Goal: Information Seeking & Learning: Learn about a topic

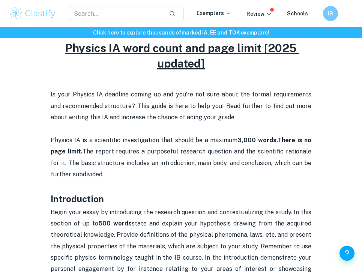
scroll to position [255, 0]
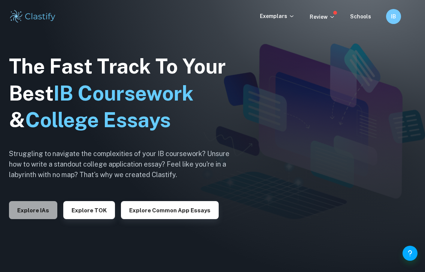
click at [39, 211] on button "Explore IAs" at bounding box center [33, 210] width 48 height 18
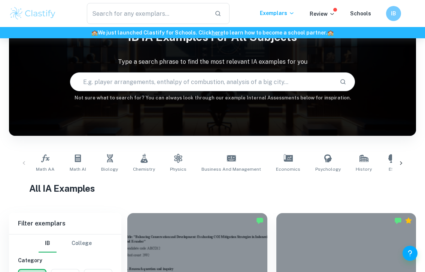
scroll to position [40, 0]
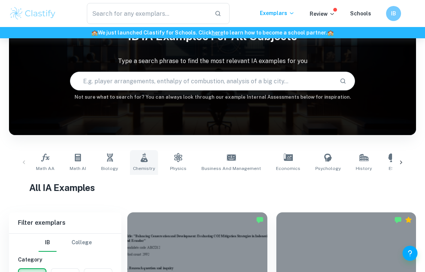
click at [136, 168] on span "Chemistry" at bounding box center [144, 168] width 22 height 7
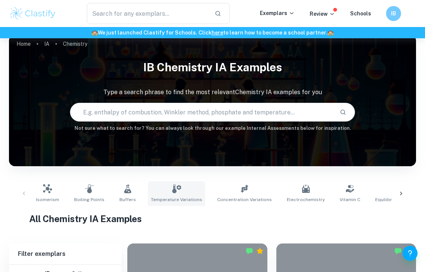
scroll to position [10, 0]
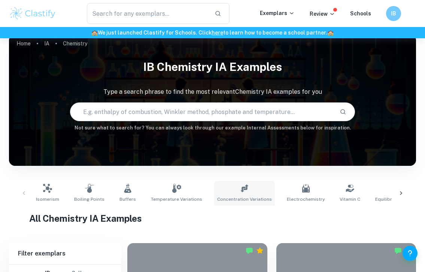
click at [242, 199] on span "Concentration Variations" at bounding box center [244, 199] width 55 height 7
type input "Concentration Variations"
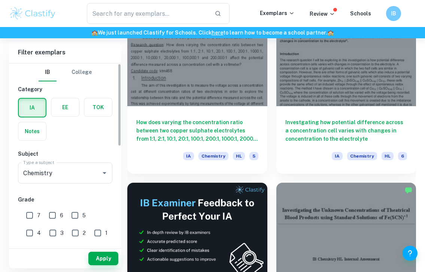
scroll to position [30, 0]
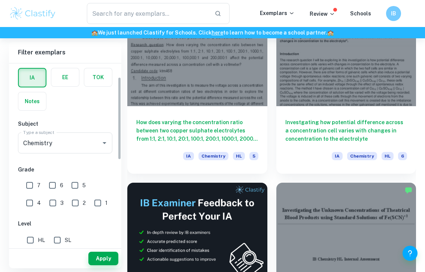
click at [29, 183] on input "7" at bounding box center [29, 185] width 15 height 15
checkbox input "true"
click at [31, 235] on input "HL" at bounding box center [30, 239] width 15 height 15
checkbox input "true"
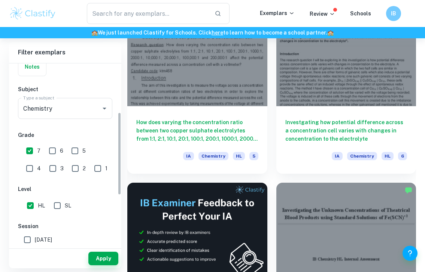
scroll to position [107, 0]
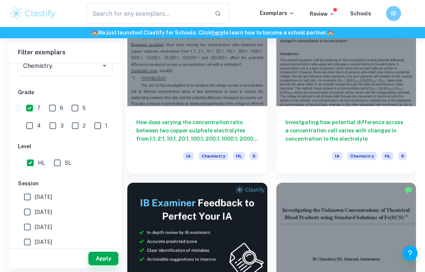
click at [27, 197] on input "[DATE]" at bounding box center [27, 196] width 15 height 15
checkbox input "true"
click at [27, 208] on input "[DATE]" at bounding box center [27, 211] width 15 height 15
checkbox input "true"
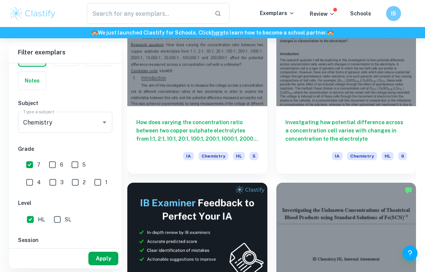
click at [105, 256] on button "Apply" at bounding box center [103, 257] width 30 height 13
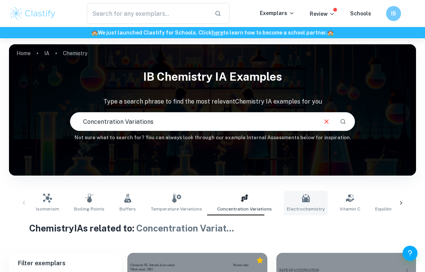
click at [299, 193] on link "Electrochemistry" at bounding box center [306, 202] width 44 height 25
type input "Electrochemistry"
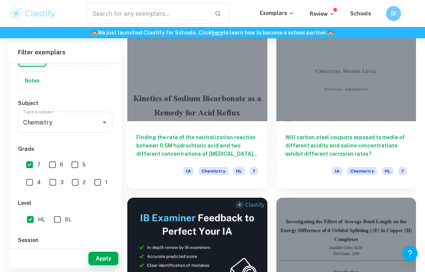
scroll to position [196, 0]
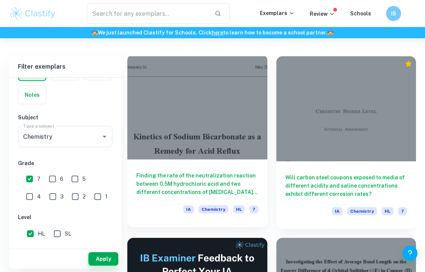
click at [235, 183] on h6 "Finding the rate of the neutralization reaction between 0.5M hydrochloric acid …" at bounding box center [197, 183] width 122 height 25
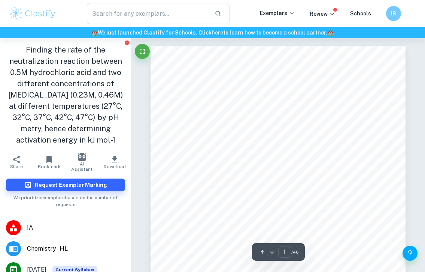
drag, startPoint x: 117, startPoint y: 144, endPoint x: 6, endPoint y: 48, distance: 146.7
click at [6, 48] on h1 "Finding the rate of the neutralization reaction between 0.5M hydrochloric acid …" at bounding box center [65, 94] width 119 height 101
click at [275, 160] on span "Kinetics of [MEDICAL_DATA] as a" at bounding box center [273, 166] width 176 height 12
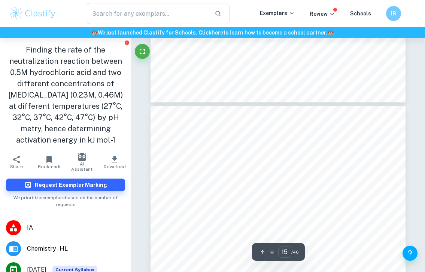
type input "14"
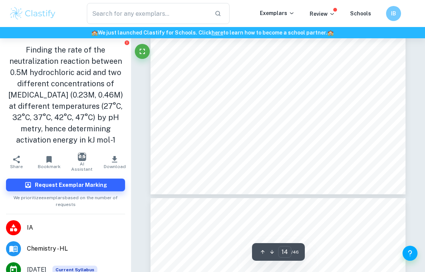
scroll to position [4586, 0]
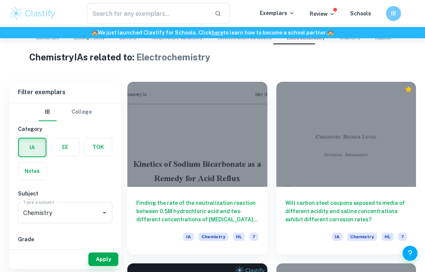
scroll to position [186, 0]
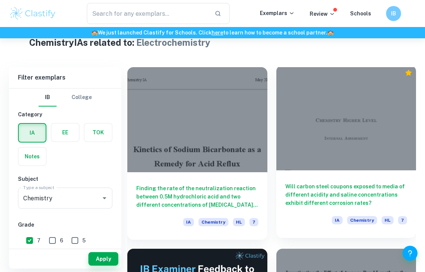
click at [307, 180] on div "Will carbon steel coupons exposed to media of different acidity and saline conc…" at bounding box center [347, 203] width 140 height 67
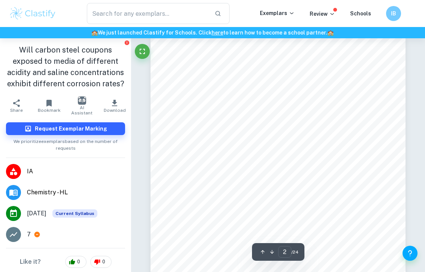
scroll to position [461, 0]
type input "24"
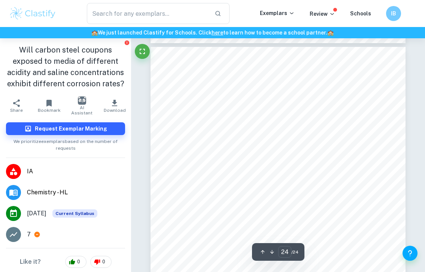
scroll to position [7835, 0]
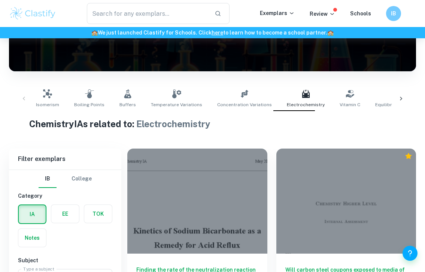
scroll to position [76, 0]
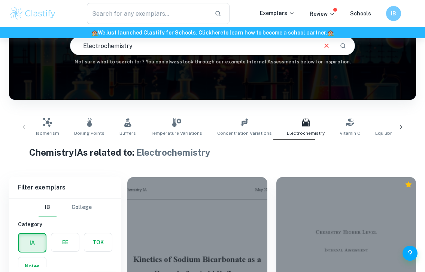
click at [403, 130] on icon at bounding box center [401, 126] width 7 height 7
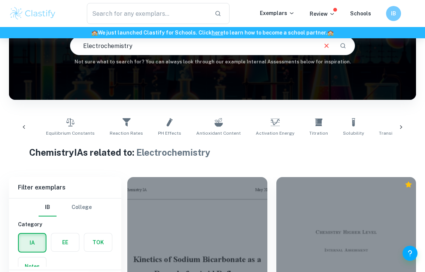
scroll to position [0, 353]
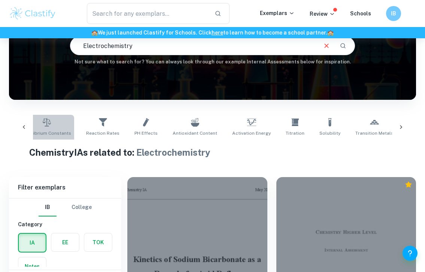
click at [48, 130] on span "Equilibrium Constants" at bounding box center [46, 133] width 49 height 7
type input "Equilibrium Constants"
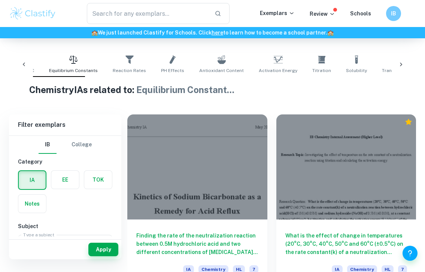
scroll to position [129, 0]
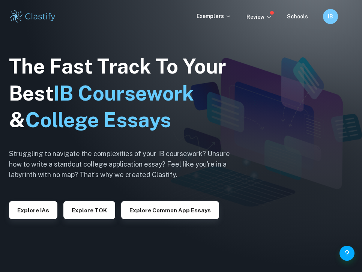
click at [20, 222] on div "The Fast Track To Your Best IB Coursework & College Essays Struggling to naviga…" at bounding box center [125, 136] width 232 height 256
click at [20, 214] on button "Explore IAs" at bounding box center [33, 210] width 48 height 18
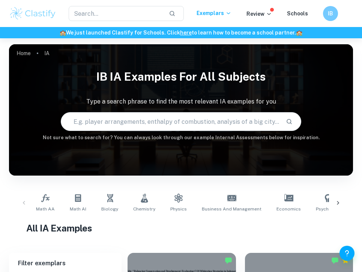
scroll to position [96, 0]
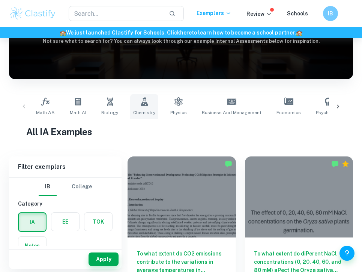
click at [149, 109] on span "Chemistry" at bounding box center [144, 112] width 22 height 7
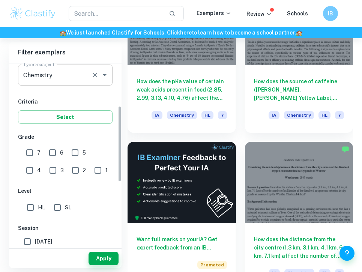
scroll to position [101, 0]
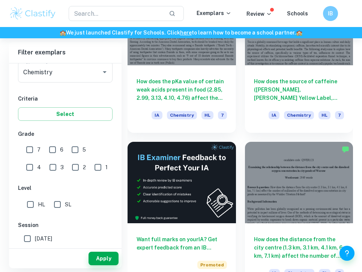
click at [27, 148] on input "7" at bounding box center [29, 149] width 15 height 15
checkbox input "true"
click at [31, 199] on input "HL" at bounding box center [30, 204] width 15 height 15
checkbox input "true"
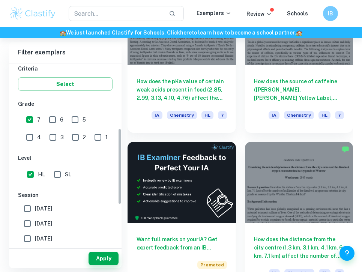
scroll to position [154, 0]
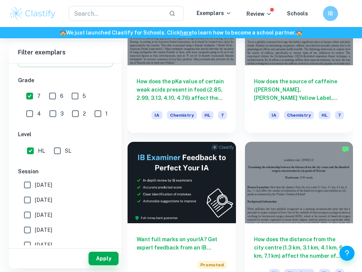
click at [43, 189] on span "[DATE]" at bounding box center [43, 185] width 17 height 8
click at [35, 189] on input "[DATE]" at bounding box center [27, 184] width 15 height 15
checkbox input "true"
click at [43, 196] on span "[DATE]" at bounding box center [43, 200] width 17 height 8
click at [35, 195] on input "[DATE]" at bounding box center [27, 199] width 15 height 15
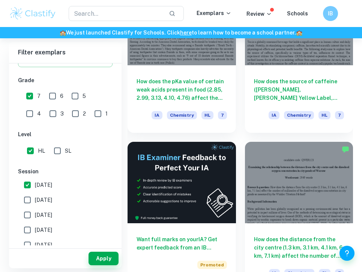
checkbox input "true"
click at [103, 263] on button "Apply" at bounding box center [103, 257] width 30 height 13
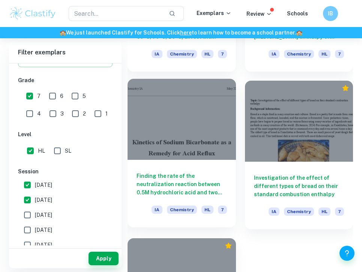
scroll to position [1256, 0]
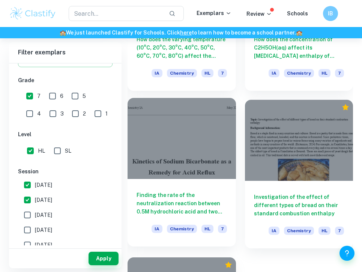
click at [195, 201] on h6 "Finding the rate of the neutralization reaction between 0.5M hydrochloric acid …" at bounding box center [181, 203] width 90 height 25
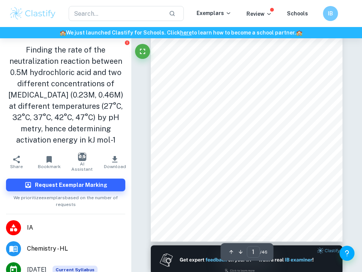
scroll to position [54, 0]
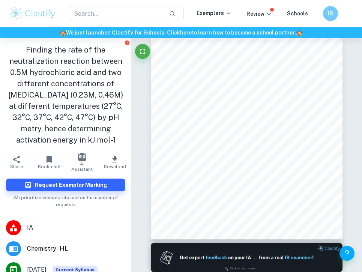
drag, startPoint x: 12, startPoint y: 61, endPoint x: 121, endPoint y: 138, distance: 133.3
click at [123, 138] on h1 "Finding the rate of the neutralization reaction between 0.5M hydrochloric acid …" at bounding box center [65, 94] width 119 height 101
click at [121, 138] on h1 "Finding the rate of the neutralization reaction between 0.5M hydrochloric acid …" at bounding box center [65, 94] width 119 height 101
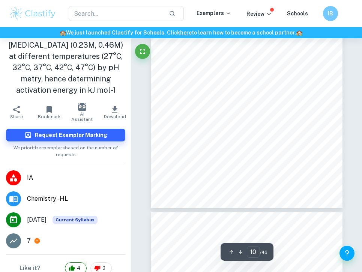
scroll to position [2216, 0]
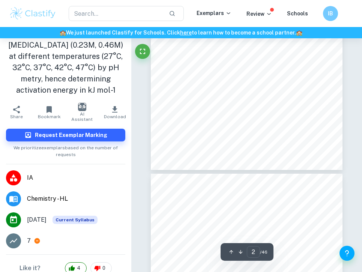
type input "1"
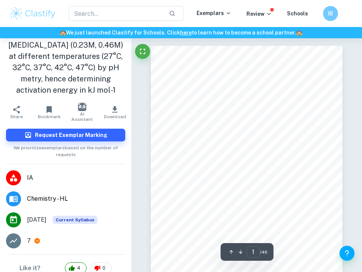
scroll to position [0, 0]
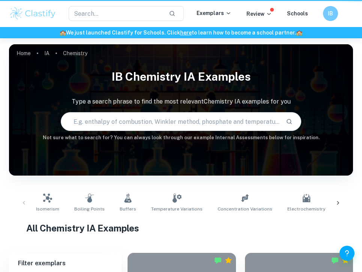
scroll to position [1256, 0]
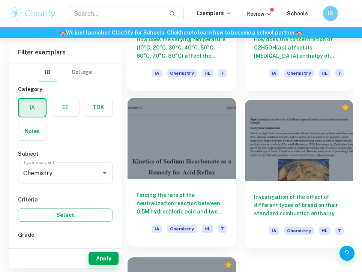
click at [186, 202] on h6 "Finding the rate of the neutralization reaction between 0.5M hydrochloric acid …" at bounding box center [181, 203] width 90 height 25
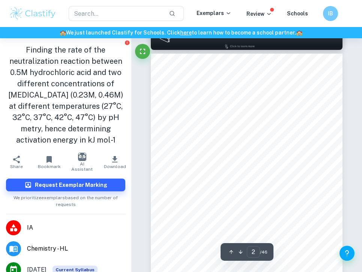
scroll to position [277, 0]
click at [254, 140] on span "stomach acid to flow into the esophagus, causing [MEDICAL_DATA] and discomfort …" at bounding box center [251, 142] width 157 height 4
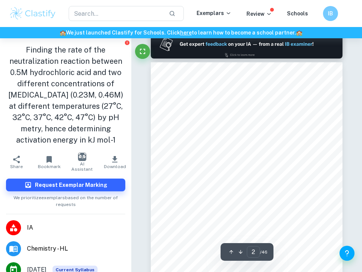
scroll to position [269, 0]
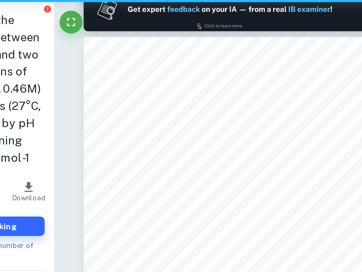
click at [269, 117] on div "1 Research Question Finding the rate of the neutralization reaction between 0.5…" at bounding box center [247, 185] width 192 height 248
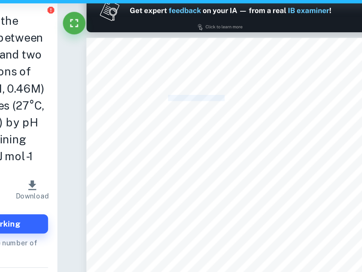
drag, startPoint x: 204, startPoint y: 100, endPoint x: 241, endPoint y: 100, distance: 37.1
click at [242, 100] on span "Finding the rate of the neutralization reaction between 0.5M hydrochloric acid …" at bounding box center [245, 101] width 144 height 4
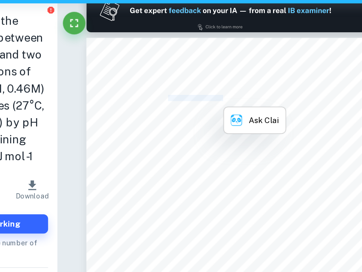
click at [241, 100] on span "Finding the rate of the neutralization reaction between 0.5M hydrochloric acid …" at bounding box center [245, 101] width 144 height 4
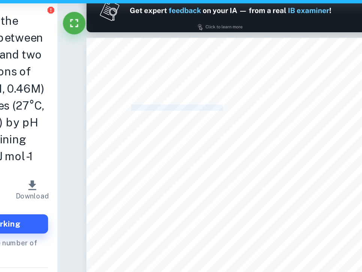
drag, startPoint x: 181, startPoint y: 105, endPoint x: 237, endPoint y: 105, distance: 55.8
click at [237, 106] on span "concentrations of [MEDICAL_DATA] (0.23M, 0.46M) at different temperatures (27°C…" at bounding box center [242, 108] width 138 height 4
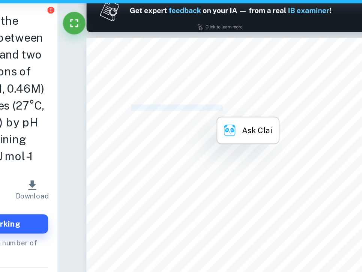
click at [237, 106] on span "concentrations of [MEDICAL_DATA] (0.23M, 0.46M) at different temperatures (27°C…" at bounding box center [242, 108] width 138 height 4
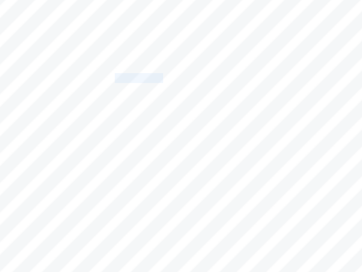
drag, startPoint x: 213, startPoint y: 107, endPoint x: 231, endPoint y: 107, distance: 18.4
click at [231, 107] on span "concentrations of [MEDICAL_DATA] (0.23M, 0.46M) at different temperatures (27°C…" at bounding box center [242, 108] width 138 height 4
click at [239, 97] on div "1 Research Question Finding the rate of the neutralization reaction between 0.5…" at bounding box center [247, 185] width 192 height 248
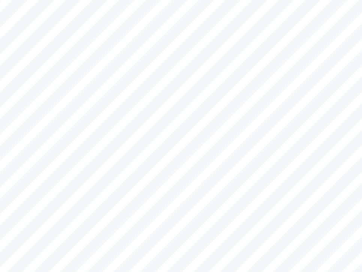
drag, startPoint x: 206, startPoint y: 114, endPoint x: 291, endPoint y: 114, distance: 84.7
click at [291, 114] on span "37°C, 42°C, 47°C) by pH metry, hence determining activation energy in kJ mol" at bounding box center [233, 114] width 120 height 4
drag, startPoint x: 300, startPoint y: 114, endPoint x: 170, endPoint y: 100, distance: 130.4
click at [170, 100] on div "1 Research Question Finding the rate of the neutralization reaction between 0.5…" at bounding box center [247, 185] width 192 height 248
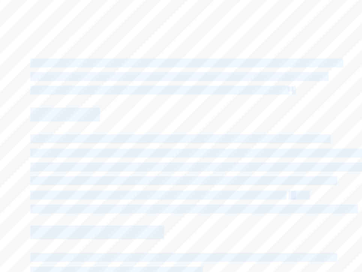
drag, startPoint x: 174, startPoint y: 100, endPoint x: 295, endPoint y: 114, distance: 122.6
click at [296, 114] on div "1 Research Question Finding the rate of the neutralization reaction between 0.5…" at bounding box center [247, 185] width 192 height 248
click at [295, 114] on div "1 Research Question Finding the rate of the neutralization reaction between 0.5…" at bounding box center [247, 185] width 192 height 248
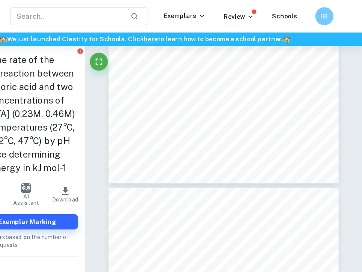
scroll to position [927, 0]
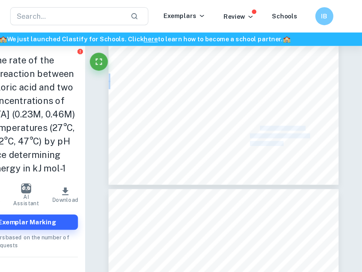
drag, startPoint x: 178, startPoint y: 73, endPoint x: 276, endPoint y: 108, distance: 104.2
click at [277, 108] on div "3 temperature and concentrations of both reactants will remain constant for all…" at bounding box center [247, 30] width 192 height 248
click at [276, 108] on span "Different volumes would alter" at bounding box center [290, 107] width 45 height 4
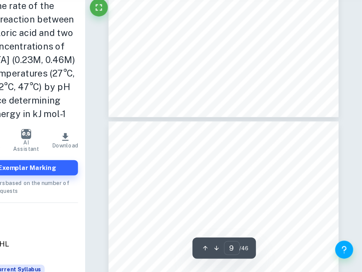
scroll to position [2196, 0]
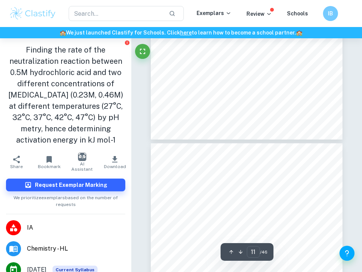
type input "12"
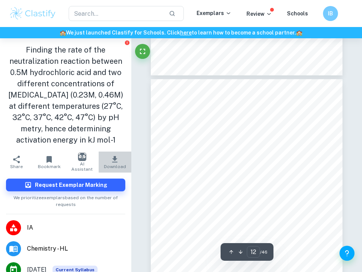
click at [114, 163] on icon "button" at bounding box center [114, 159] width 9 height 9
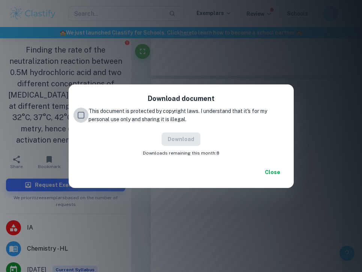
click at [74, 113] on input "This document is protected by copyright laws. I understand that it's for my per…" at bounding box center [80, 115] width 15 height 15
checkbox input "true"
click at [183, 138] on button "Download" at bounding box center [181, 138] width 39 height 13
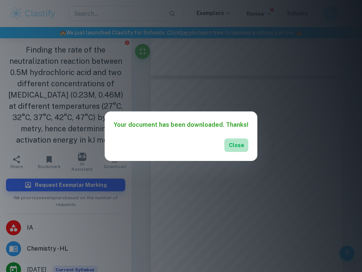
click at [233, 149] on button "Close" at bounding box center [236, 144] width 24 height 13
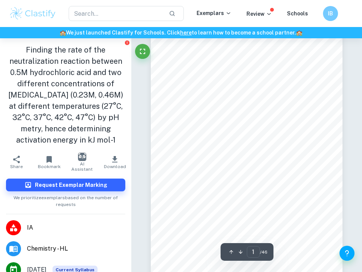
scroll to position [19, 0]
drag, startPoint x: 169, startPoint y: 115, endPoint x: 300, endPoint y: 132, distance: 131.8
click at [300, 132] on div "IB Chemistry IA May 2025 Kinetics of Sodium Bicarbonate as a Remedy for Acid Re…" at bounding box center [247, 151] width 192 height 248
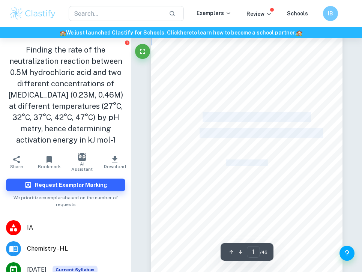
drag, startPoint x: 295, startPoint y: 132, endPoint x: 197, endPoint y: 117, distance: 99.8
click at [197, 117] on div "IB Chemistry IA May 2025 Kinetics of Sodium Bicarbonate as a Remedy for Acid Re…" at bounding box center [247, 151] width 192 height 248
click at [197, 117] on span "Kinetics of [MEDICAL_DATA] as a" at bounding box center [242, 117] width 132 height 9
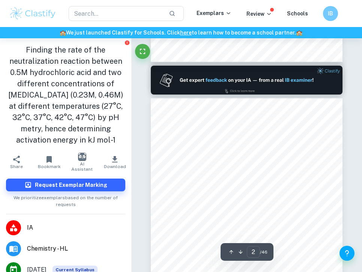
scroll to position [266, 0]
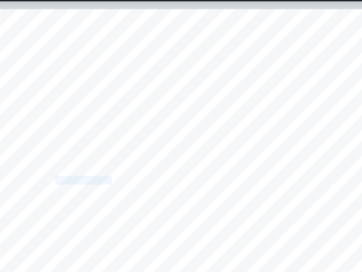
drag, startPoint x: 188, startPoint y: 146, endPoint x: 209, endPoint y: 146, distance: 21.0
click at [209, 146] on span "behind [MEDICAL_DATA] treatment. [MEDICAL_DATA] occurs when the lower esophagea…" at bounding box center [261, 146] width 177 height 4
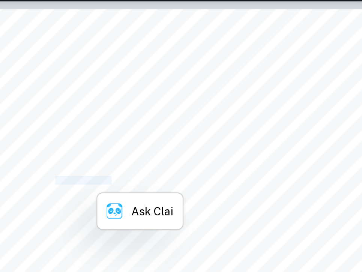
click at [209, 146] on span "behind [MEDICAL_DATA] treatment. [MEDICAL_DATA] occurs when the lower esophagea…" at bounding box center [261, 146] width 177 height 4
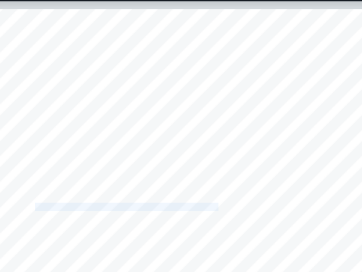
drag, startPoint x: 179, startPoint y: 157, endPoint x: 266, endPoint y: 160, distance: 87.0
click at [266, 160] on span "interested in both chemistry and human biology, I was curious about the kinetic…" at bounding box center [244, 159] width 142 height 4
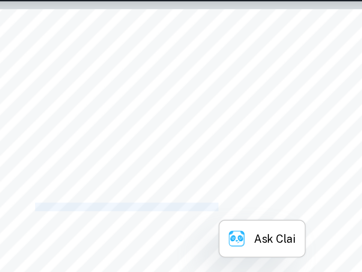
click at [266, 160] on span "interested in both chemistry and human biology, I was curious about the kinetic…" at bounding box center [244, 159] width 142 height 4
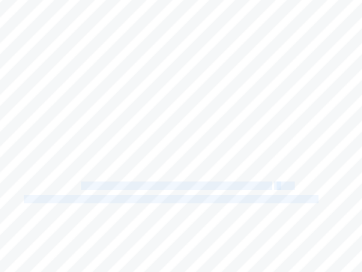
drag, startPoint x: 201, startPoint y: 164, endPoint x: 308, endPoint y: 170, distance: 108.1
click at [308, 170] on div "1 Research Question Finding the rate of the neutralization reaction between 0.5…" at bounding box center [247, 188] width 192 height 248
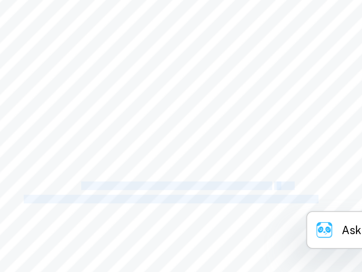
click at [308, 170] on span "hydrochloric acid (HCl), which mimics the interaction between [MEDICAL_DATA] an…" at bounding box center [248, 172] width 151 height 4
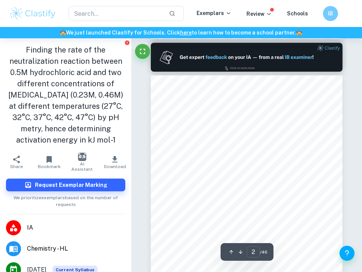
scroll to position [233, 0]
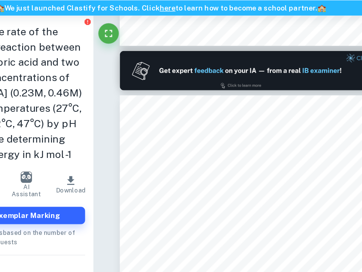
drag, startPoint x: 172, startPoint y: 135, endPoint x: 271, endPoint y: 145, distance: 99.5
click at [272, 145] on div "1 Research Question Finding the rate of the neutralization reaction between 0.5…" at bounding box center [247, 221] width 192 height 248
click at [271, 145] on div "1 Research Question Finding the rate of the neutralization reaction between 0.5…" at bounding box center [247, 221] width 192 height 248
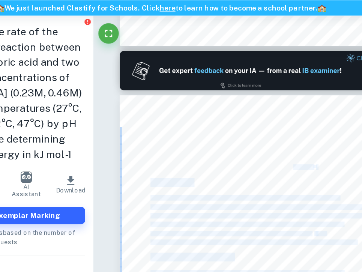
drag, startPoint x: 296, startPoint y: 151, endPoint x: 278, endPoint y: 148, distance: 17.8
click at [278, 148] on div "1 Research Question Finding the rate of the neutralization reaction between 0.5…" at bounding box center [247, 221] width 192 height 248
click at [278, 148] on span "37°C, 42°C, 47°C) by pH metry, hence determining activation energy in kJ mol" at bounding box center [233, 150] width 120 height 4
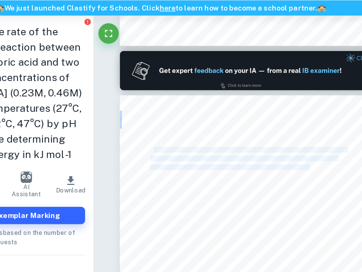
drag, startPoint x: 174, startPoint y: 137, endPoint x: 290, endPoint y: 148, distance: 116.0
click at [290, 148] on div "1 Research Question Finding the rate of the neutralization reaction between 0.5…" at bounding box center [247, 221] width 192 height 248
click at [290, 148] on span "37°C, 42°C, 47°C) by pH metry, hence determining activation energy in kJ mol" at bounding box center [233, 150] width 120 height 4
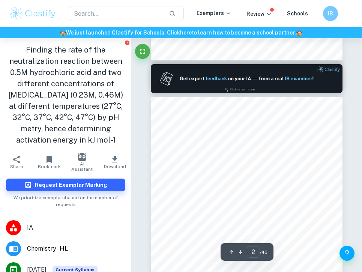
type input "1"
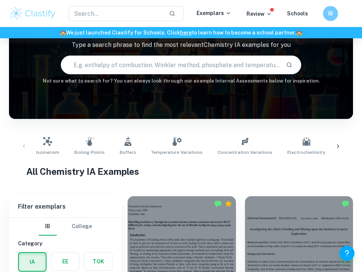
scroll to position [66, 0]
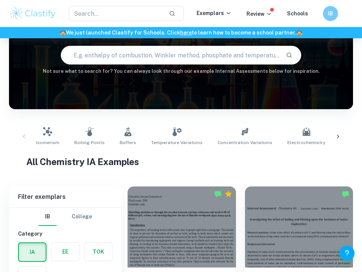
click at [24, 130] on div "Isomerism Boiling Points Buffers Temperature Variations Concentration Variation…" at bounding box center [181, 136] width 332 height 25
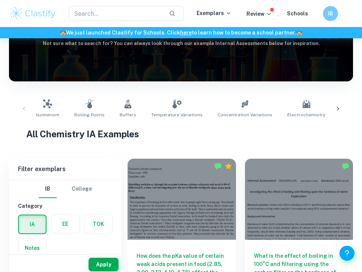
scroll to position [100, 0]
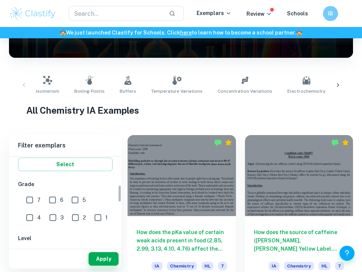
scroll to position [127, 0]
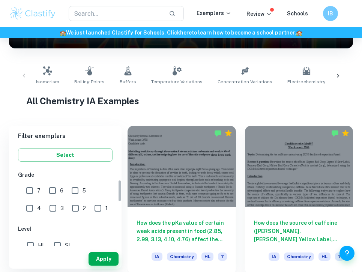
click at [30, 184] on input "7" at bounding box center [29, 190] width 15 height 15
checkbox input "true"
click at [33, 243] on input "HL" at bounding box center [30, 245] width 15 height 15
checkbox input "true"
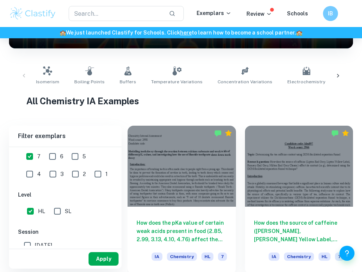
click at [105, 262] on button "Apply" at bounding box center [103, 258] width 30 height 13
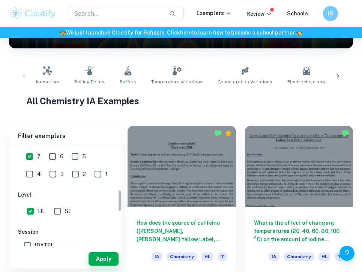
scroll to position [229, 0]
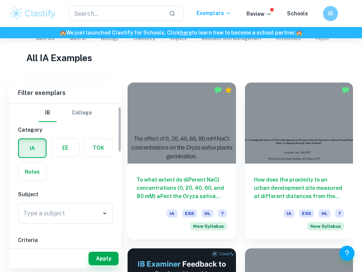
scroll to position [64, 0]
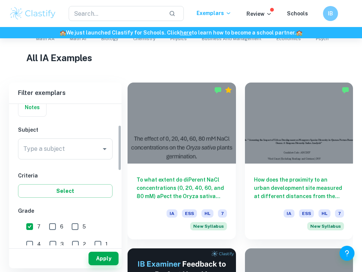
click at [63, 150] on input "Type a subject" at bounding box center [59, 149] width 76 height 14
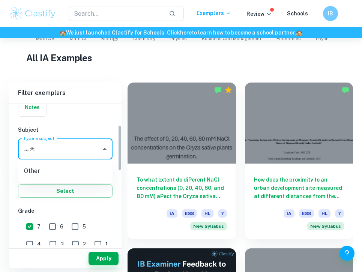
type input "ㅗ"
click at [54, 191] on li "Chemistry" at bounding box center [65, 186] width 94 height 13
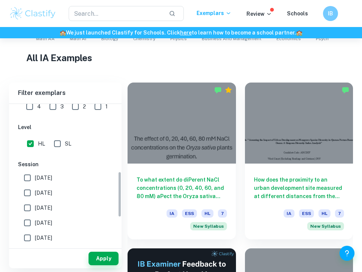
scroll to position [207, 0]
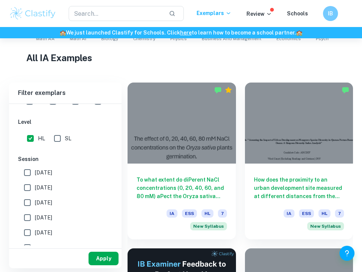
type input "Chemistry"
click at [106, 255] on button "Apply" at bounding box center [103, 257] width 30 height 13
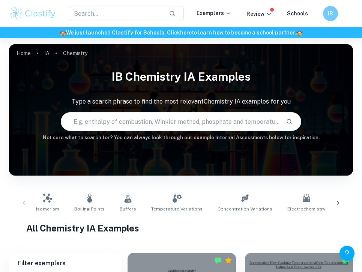
click at [160, 127] on input "text" at bounding box center [170, 121] width 219 height 21
type input "e"
type input "enamel"
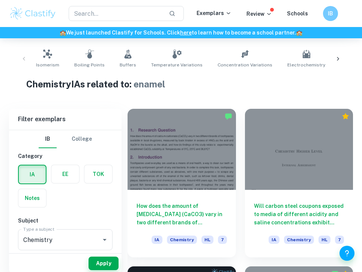
scroll to position [149, 0]
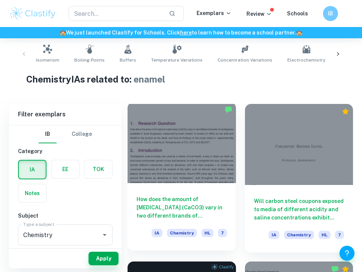
click at [151, 133] on div at bounding box center [181, 142] width 108 height 81
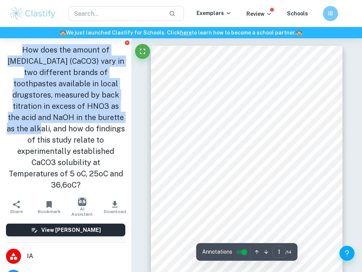
drag, startPoint x: 12, startPoint y: 54, endPoint x: 103, endPoint y: 113, distance: 108.2
click at [103, 113] on h1 "How does the amount of calcium carbonate (CaCO3) vary in two different brands o…" at bounding box center [65, 117] width 119 height 146
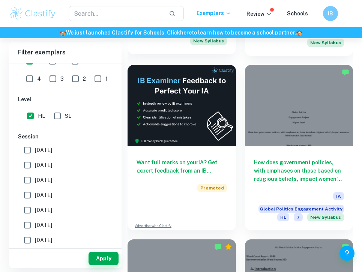
scroll to position [354, 0]
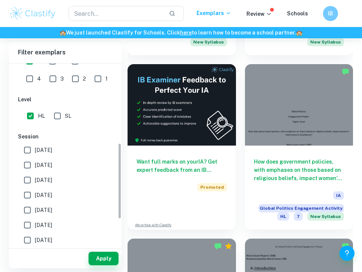
click at [33, 143] on input "[DATE]" at bounding box center [27, 149] width 15 height 15
checkbox input "true"
click at [34, 164] on input "[DATE]" at bounding box center [27, 164] width 15 height 15
checkbox input "true"
click at [101, 258] on button "Apply" at bounding box center [103, 257] width 30 height 13
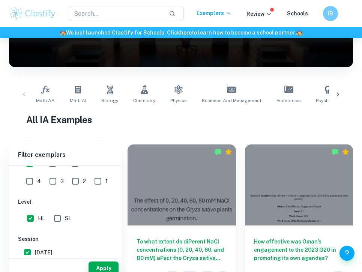
scroll to position [126, 0]
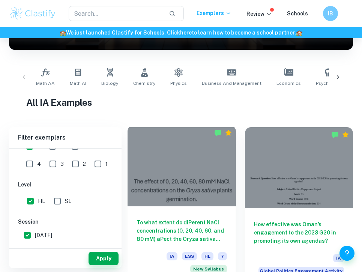
click at [187, 213] on div "To what extent do diPerent NaCl concentrations (0, 20, 40, 60, and 80 mM) aPect…" at bounding box center [181, 244] width 108 height 76
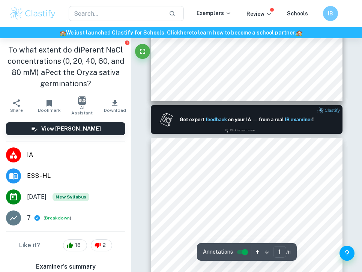
type input "2"
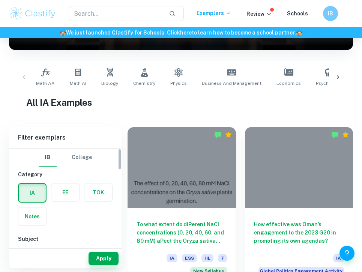
scroll to position [95, 0]
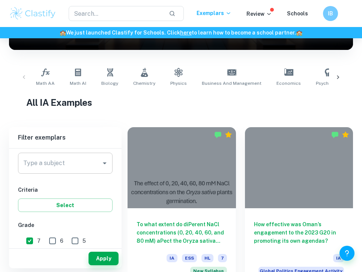
click at [92, 166] on input "Type a subject" at bounding box center [59, 163] width 76 height 14
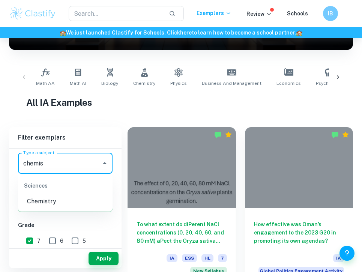
click at [71, 196] on li "Chemistry" at bounding box center [65, 201] width 94 height 13
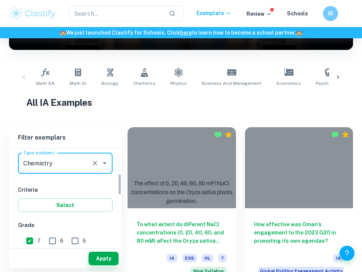
scroll to position [144, 0]
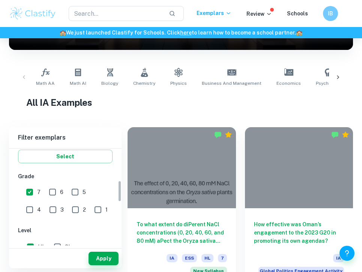
type input "Chemistry"
click at [27, 192] on input "7" at bounding box center [29, 191] width 15 height 15
checkbox input "false"
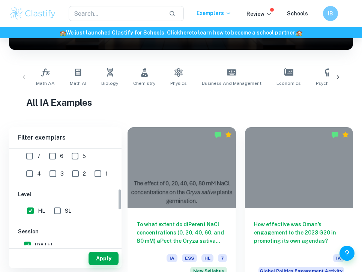
click at [30, 211] on input "HL" at bounding box center [30, 210] width 15 height 15
checkbox input "false"
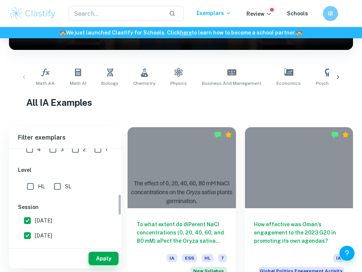
click at [32, 222] on input "[DATE]" at bounding box center [27, 220] width 15 height 15
checkbox input "false"
click at [31, 241] on input "[DATE]" at bounding box center [27, 235] width 15 height 15
checkbox input "false"
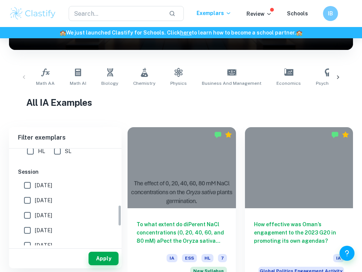
scroll to position [293, 0]
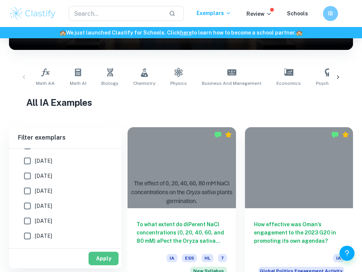
click at [99, 253] on button "Apply" at bounding box center [103, 257] width 30 height 13
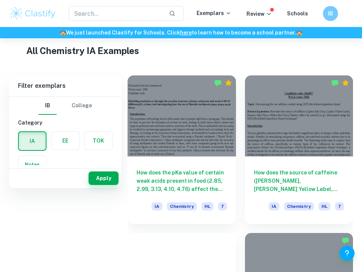
scroll to position [194, 0]
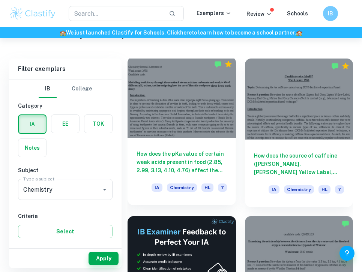
click at [196, 168] on h6 "How does the pKa value of certain weak acids present in food (2.85, 2.99, 3.13,…" at bounding box center [181, 162] width 90 height 25
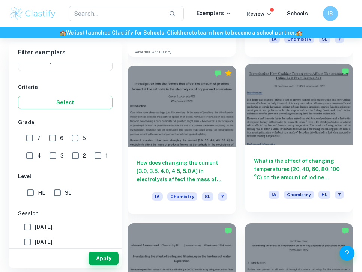
scroll to position [506, 0]
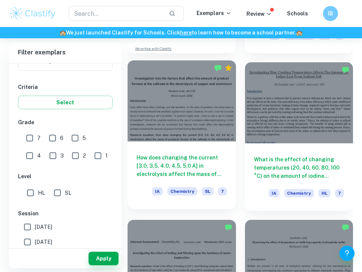
click at [207, 174] on h6 "How does changing the current [3.0, 3.5, 4.0, 4.5, 5.0 A] in electrolysis affec…" at bounding box center [181, 165] width 90 height 25
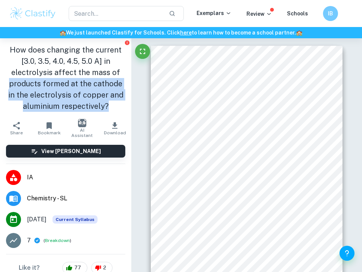
drag, startPoint x: 7, startPoint y: 82, endPoint x: 117, endPoint y: 105, distance: 112.5
click at [119, 105] on h1 "How does changing the current [3.0, 3.5, 4.0, 4.5, 5.0 A] in electrolysis affec…" at bounding box center [65, 77] width 119 height 67
click at [117, 105] on h1 "How does changing the current [3.0, 3.5, 4.0, 4.5, 5.0 A] in electrolysis affec…" at bounding box center [65, 77] width 119 height 67
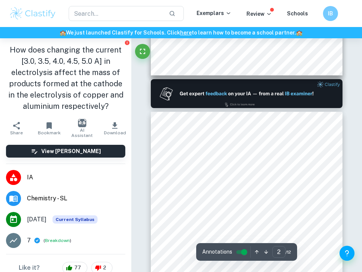
scroll to position [341, 0]
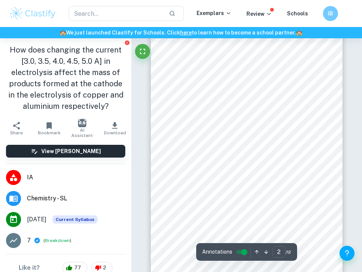
click at [185, 183] on div "2 The current through the circuit is directly proportional to the charge in cou…" at bounding box center [247, 147] width 192 height 271
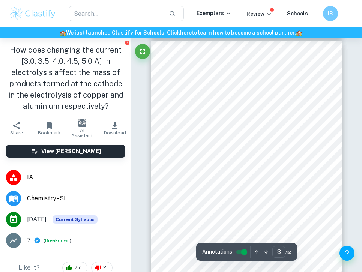
scroll to position [575, 0]
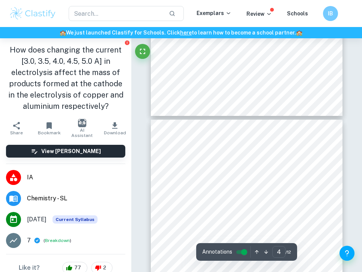
type input "5"
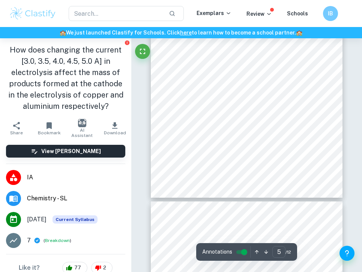
scroll to position [1251, 0]
click at [121, 125] on button "Download" at bounding box center [115, 128] width 33 height 21
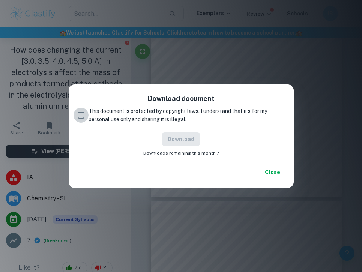
click at [88, 115] on input "This document is protected by copyright laws. I understand that it's for my per…" at bounding box center [80, 115] width 15 height 15
checkbox input "true"
click at [177, 135] on button "Download" at bounding box center [181, 138] width 39 height 13
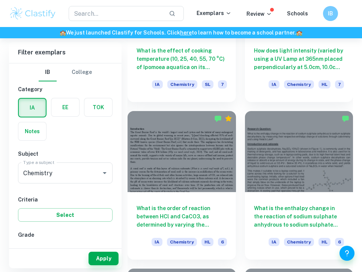
scroll to position [933, 0]
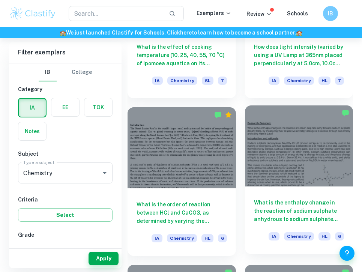
click at [306, 195] on div "What is the enthalpy change in the reaction of sodium sulphate anhydrous to sod…" at bounding box center [299, 219] width 108 height 67
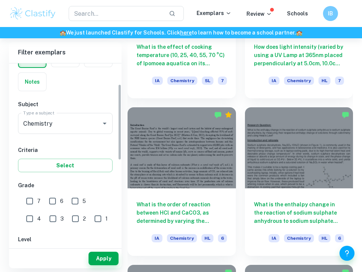
scroll to position [57, 0]
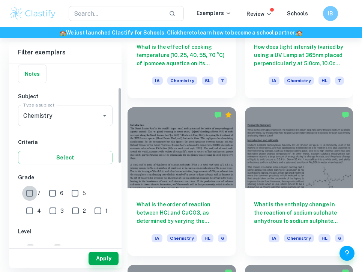
click at [30, 186] on input "7" at bounding box center [29, 193] width 15 height 15
checkbox input "true"
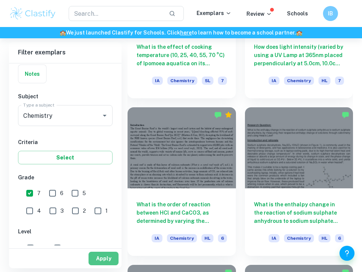
click at [98, 262] on button "Apply" at bounding box center [103, 257] width 30 height 13
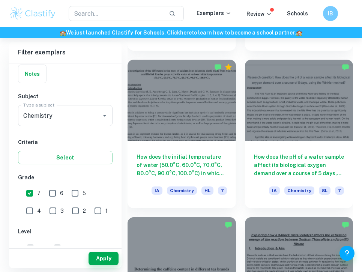
scroll to position [2091, 0]
